Goal: Task Accomplishment & Management: Manage account settings

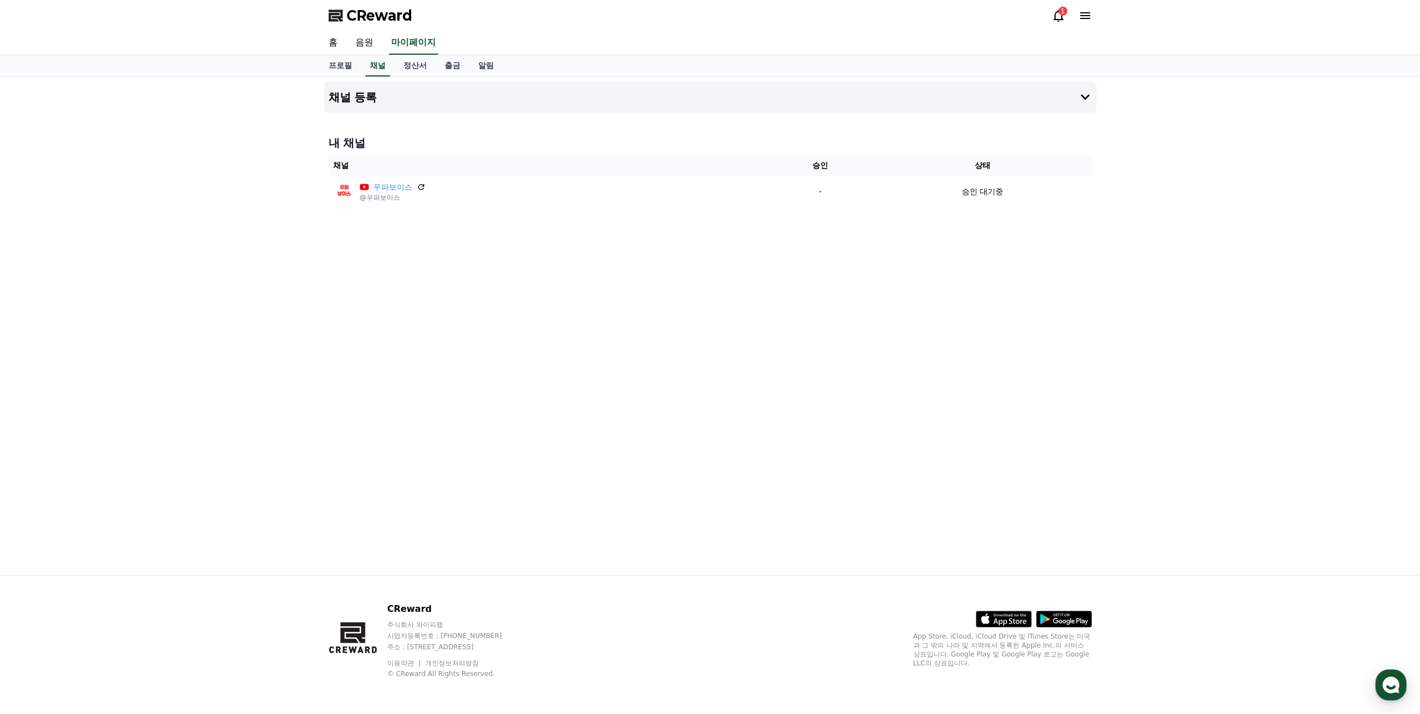
click at [1055, 19] on icon at bounding box center [1058, 16] width 10 height 12
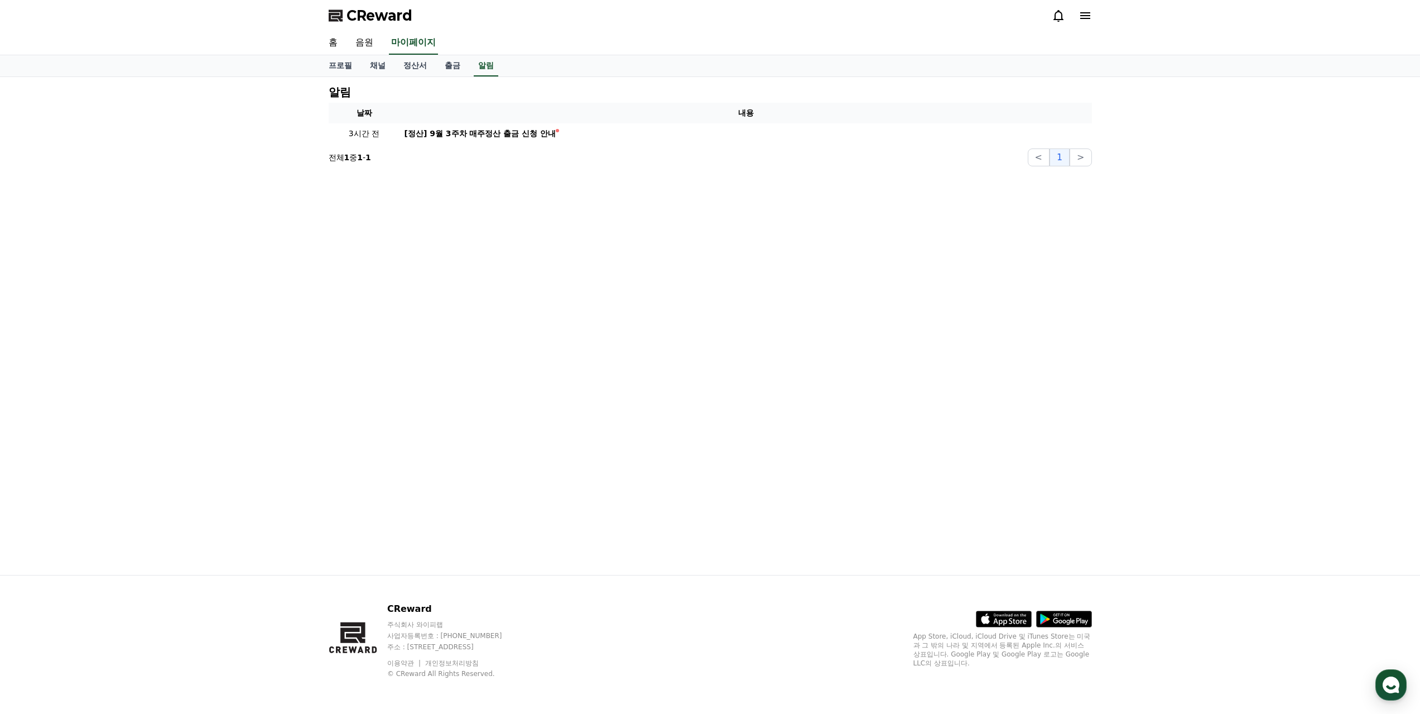
click at [1055, 19] on icon at bounding box center [1058, 16] width 10 height 12
drag, startPoint x: 378, startPoint y: 12, endPoint x: 384, endPoint y: 13, distance: 5.8
click at [378, 12] on span "CReward" at bounding box center [379, 16] width 66 height 18
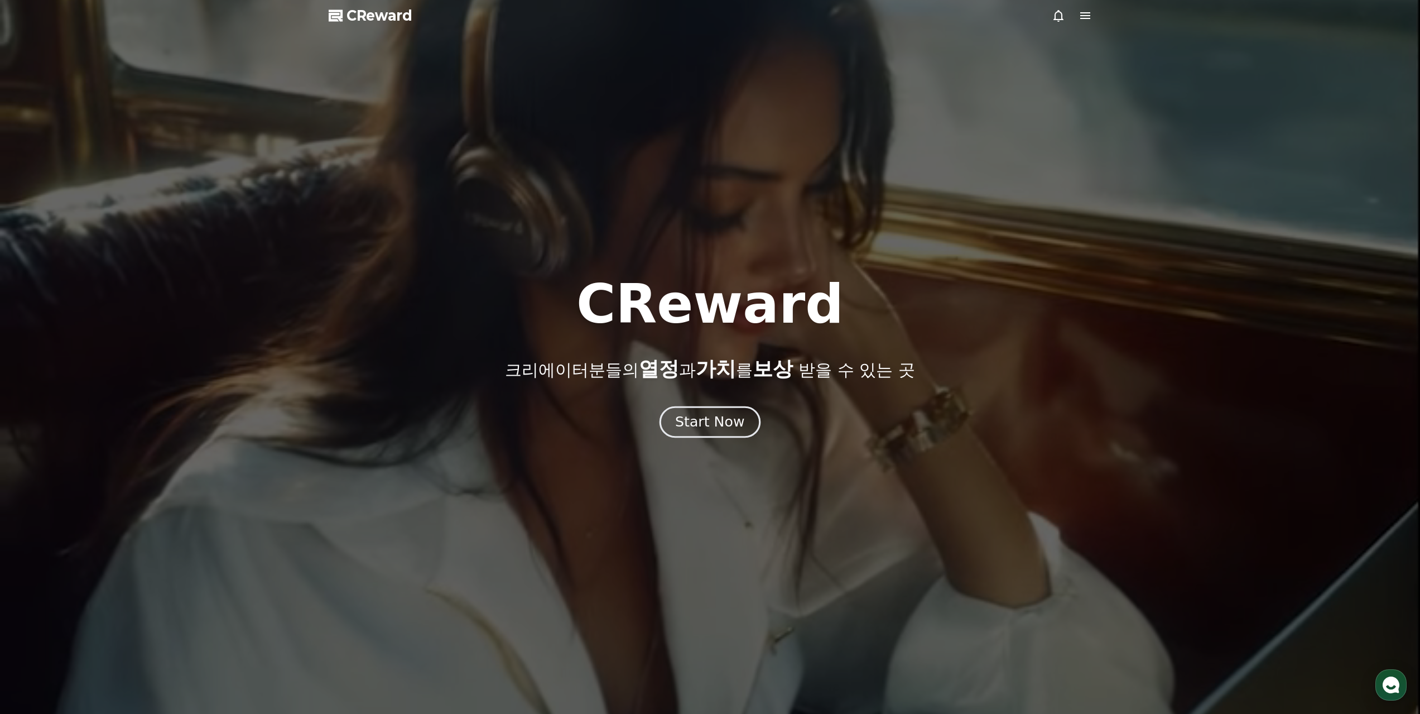
click at [731, 427] on div "Start Now" at bounding box center [709, 421] width 69 height 19
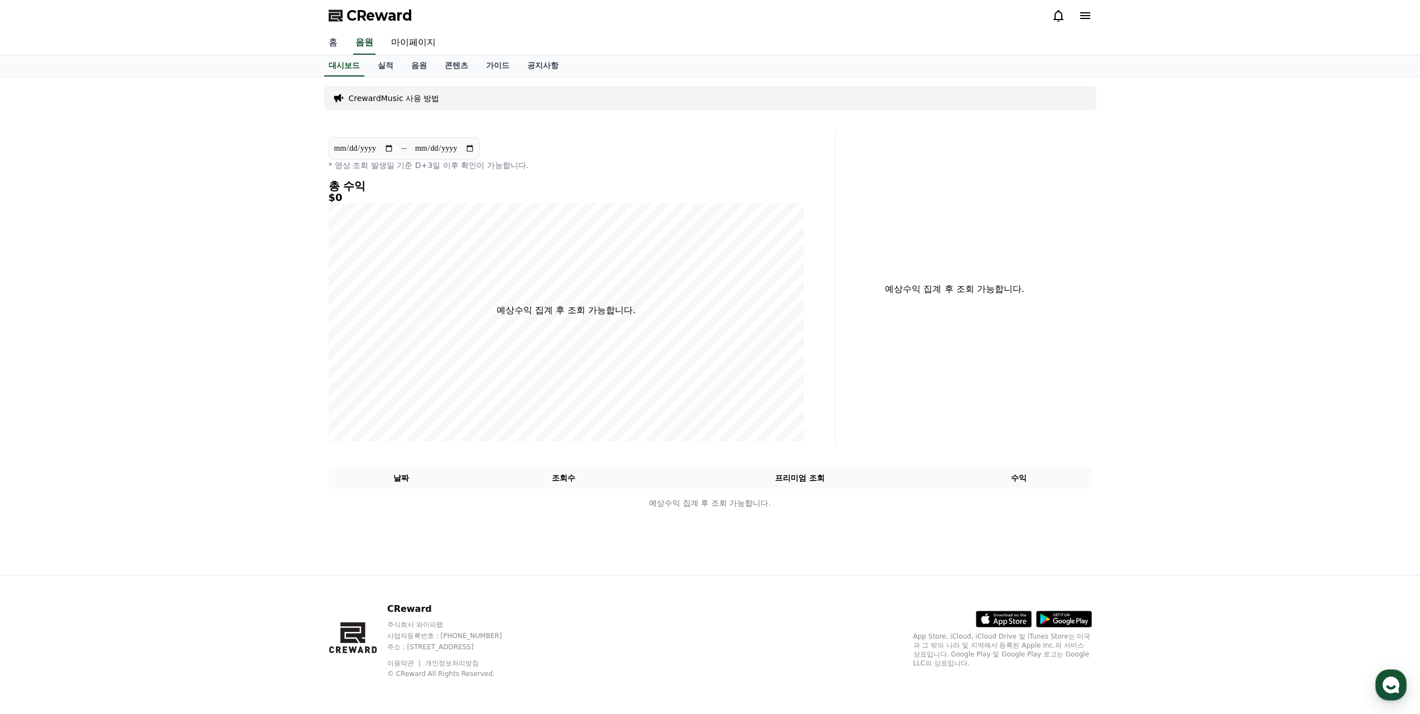
click at [331, 46] on link "홈" at bounding box center [333, 42] width 27 height 23
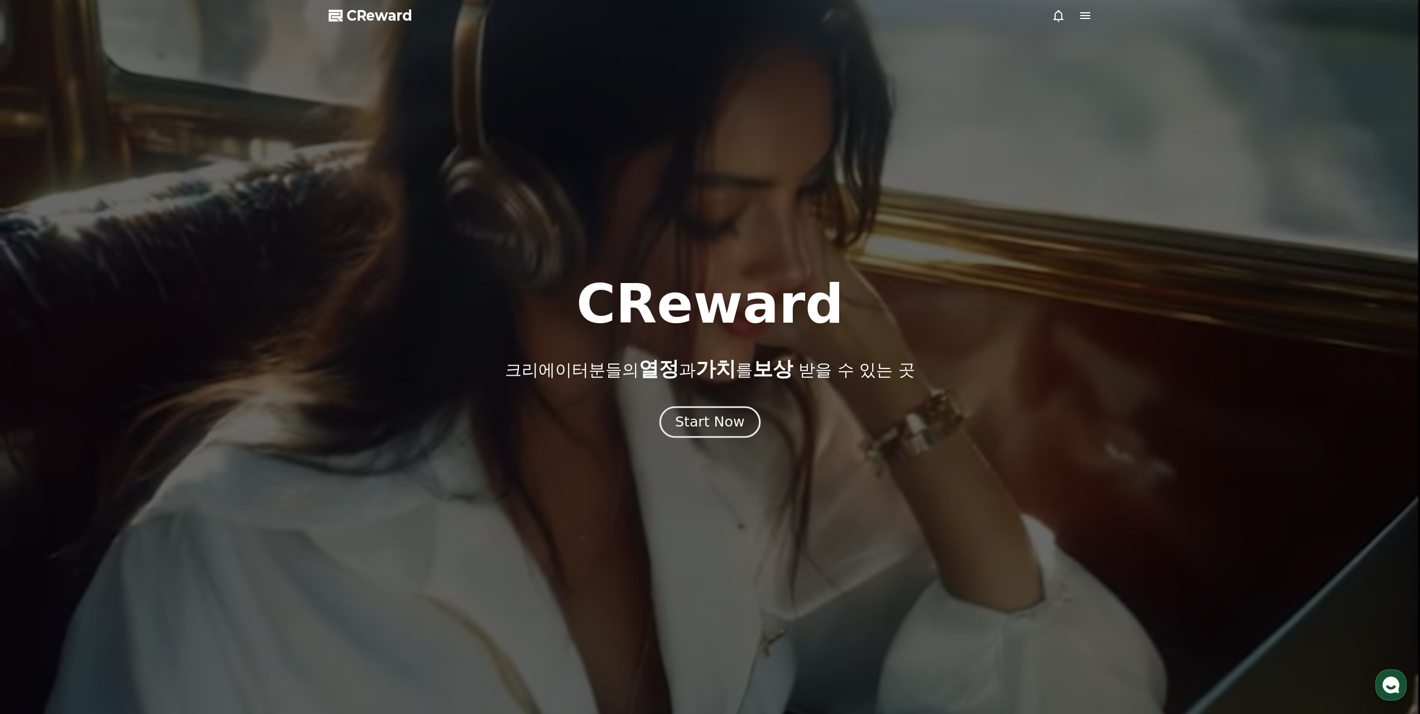
click at [700, 407] on button "Start Now" at bounding box center [709, 422] width 101 height 32
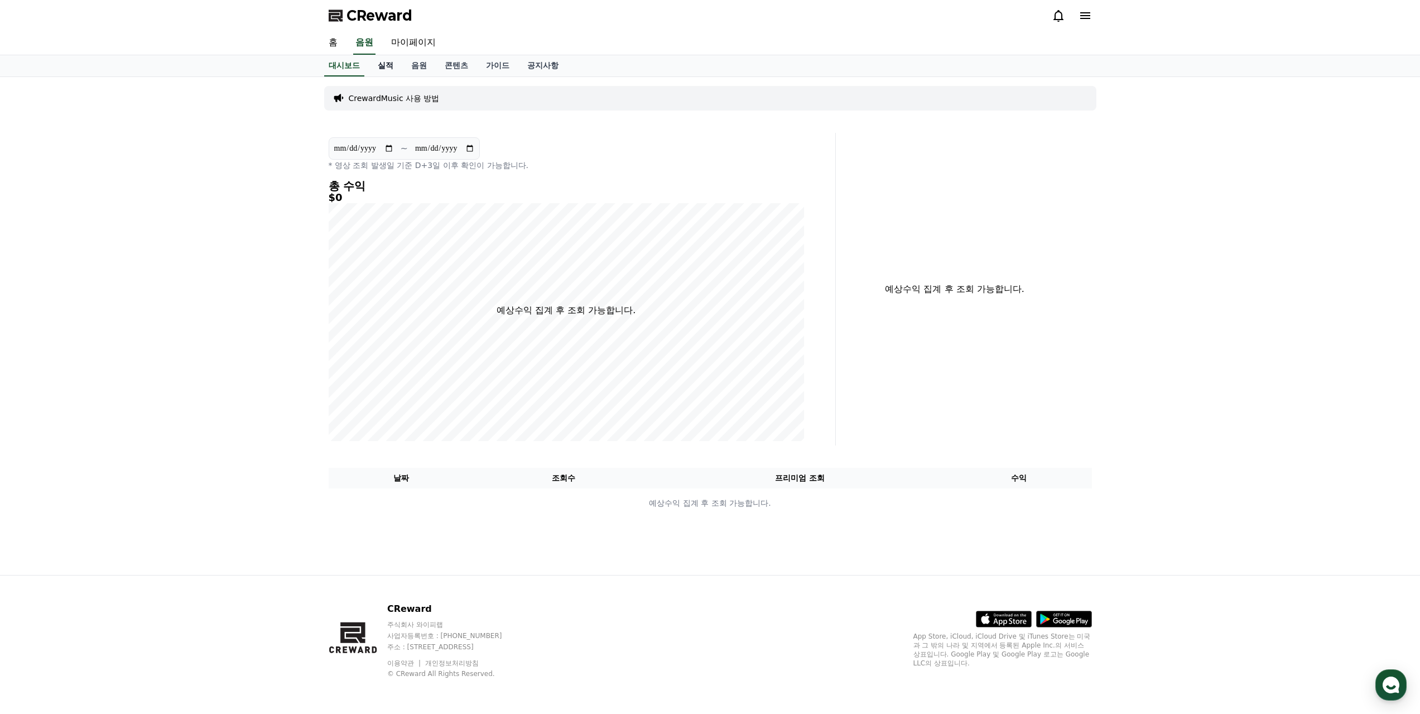
click at [384, 59] on link "실적" at bounding box center [385, 65] width 33 height 21
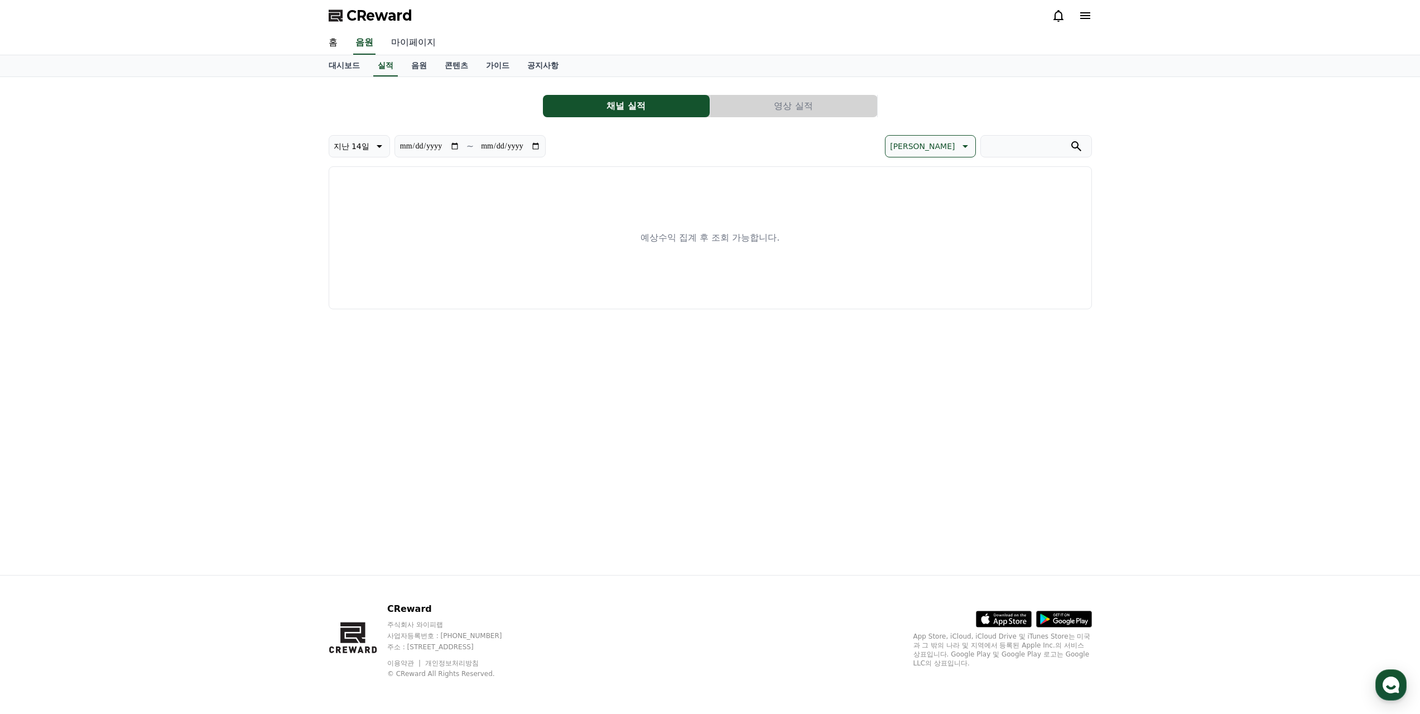
click at [420, 47] on link "마이페이지" at bounding box center [413, 42] width 62 height 23
select select "**********"
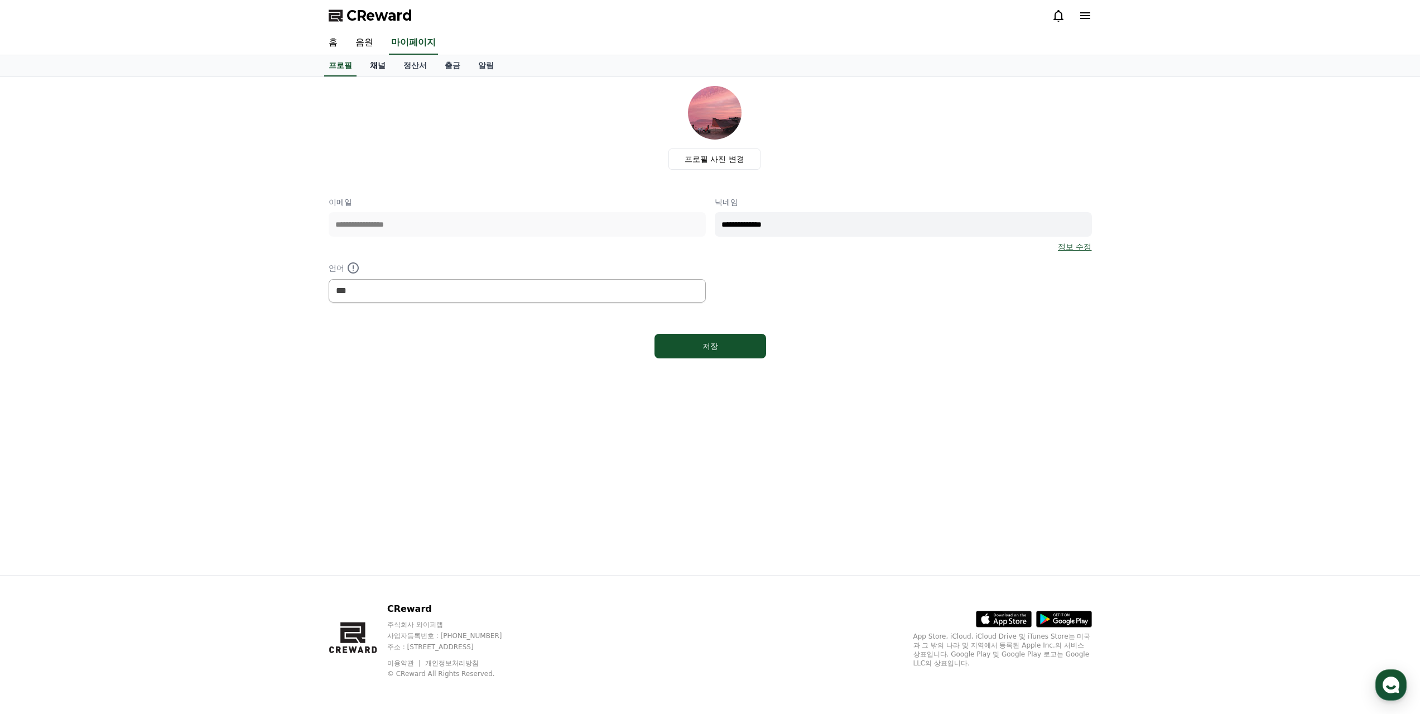
click at [372, 65] on link "채널" at bounding box center [377, 65] width 33 height 21
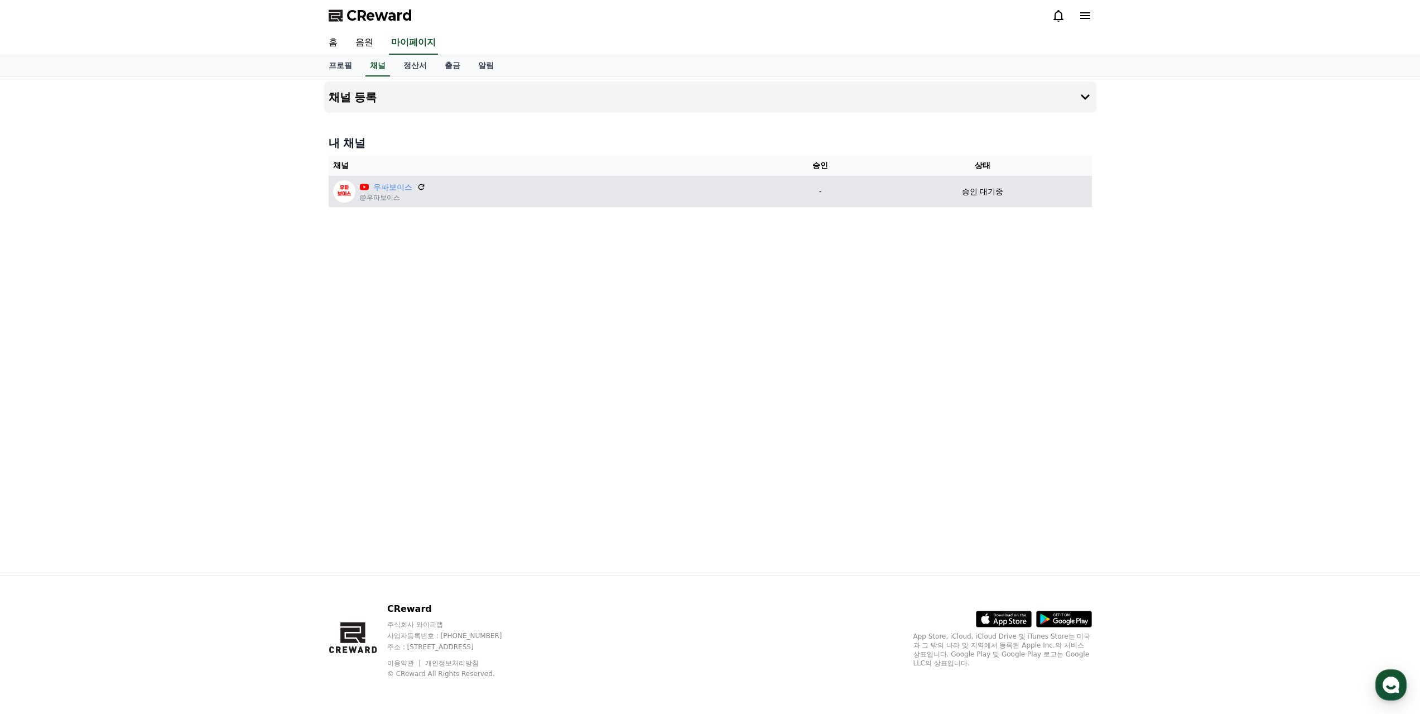
click at [415, 187] on div "우파보이스" at bounding box center [393, 187] width 66 height 12
click at [424, 188] on icon at bounding box center [421, 187] width 7 height 7
